Goal: Task Accomplishment & Management: Manage account settings

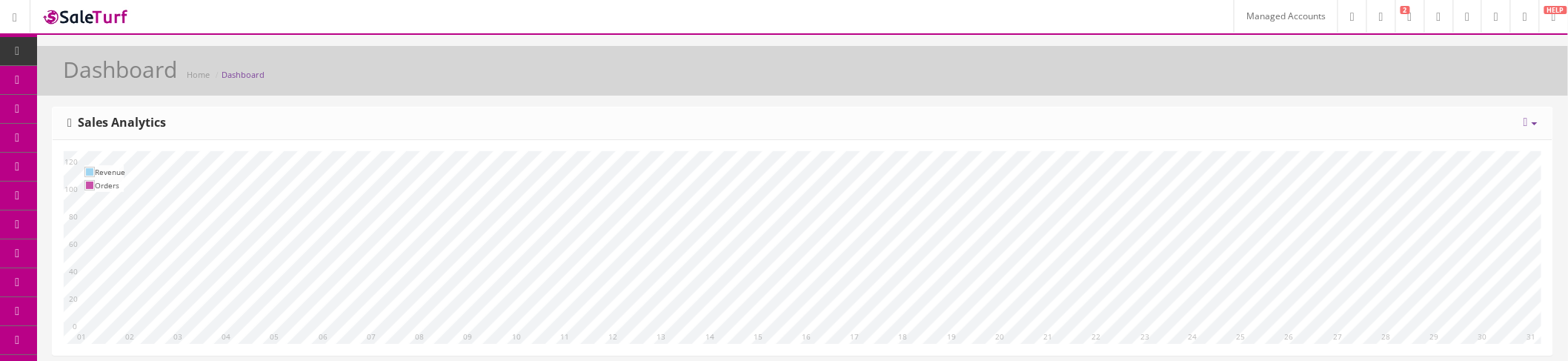
click at [1248, 16] on link "Managed Accounts" at bounding box center [1285, 16] width 104 height 32
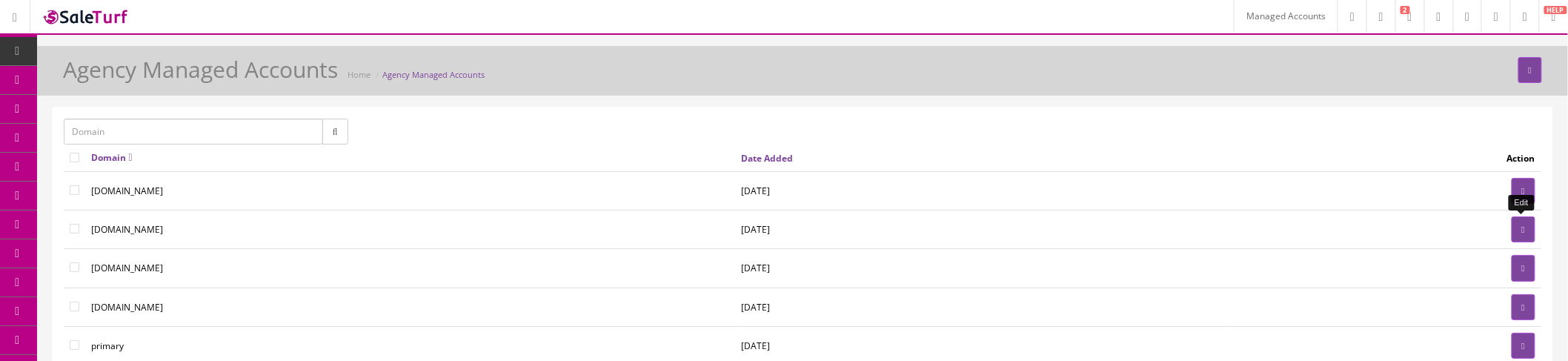
click at [1515, 226] on link at bounding box center [1523, 229] width 24 height 26
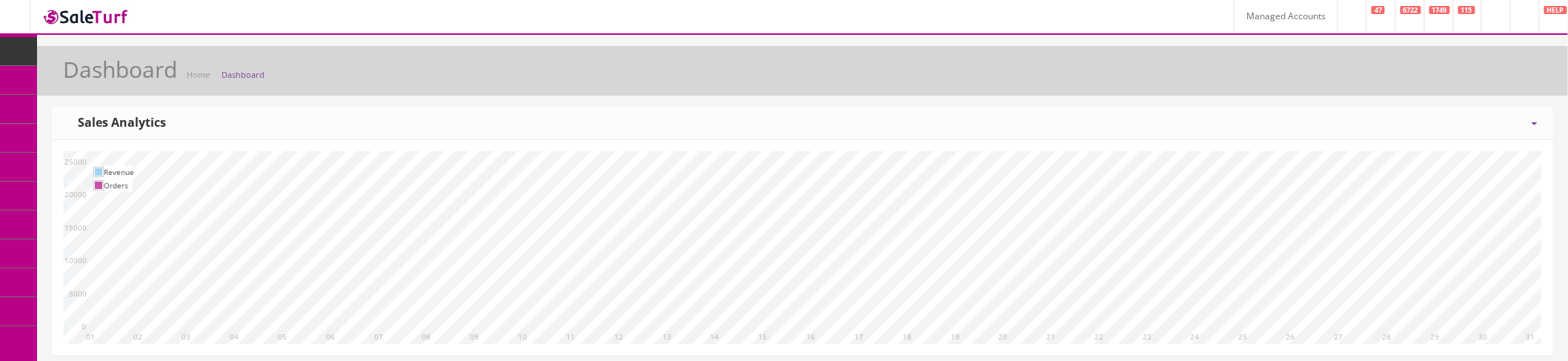
click at [129, 167] on span "Order List" at bounding box center [109, 166] width 41 height 13
